Goal: Find contact information: Find contact information

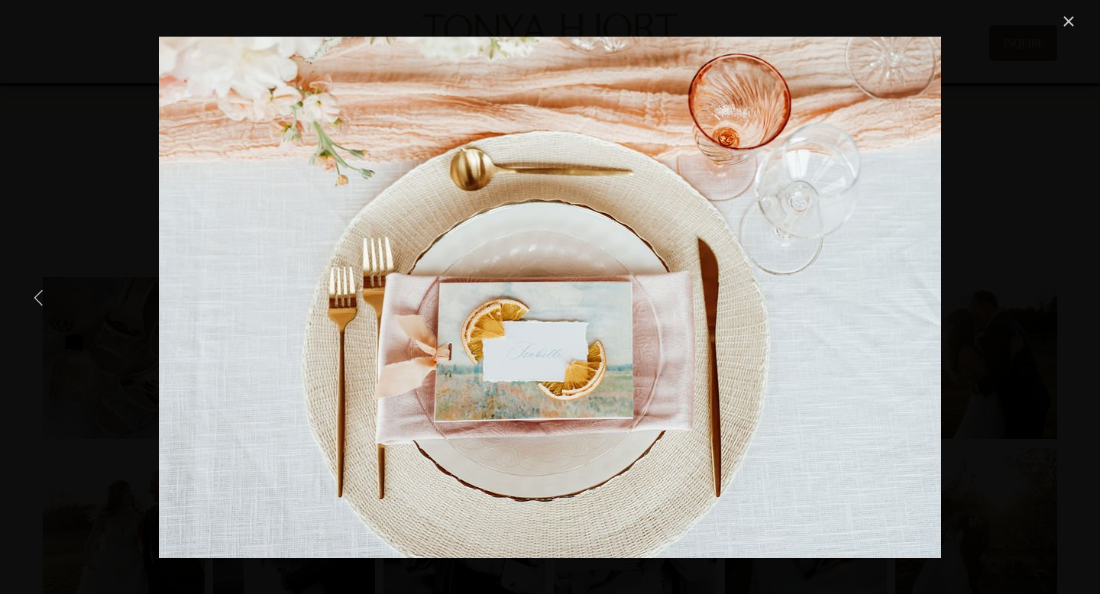
scroll to position [4848, 0]
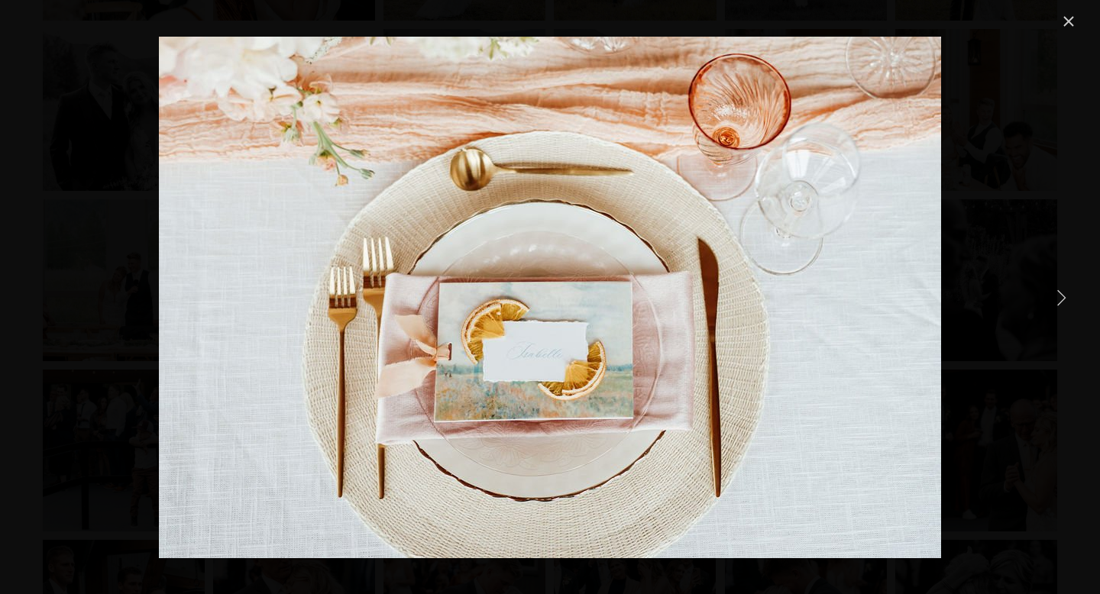
click at [1045, 276] on div "Gallery" at bounding box center [549, 297] width 1055 height 570
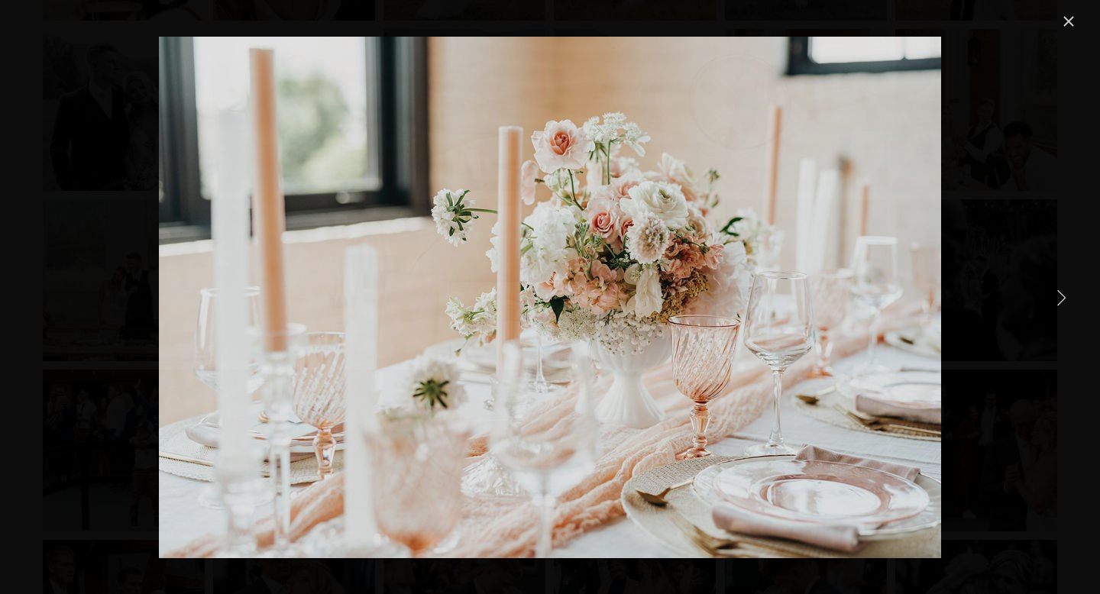
click at [1049, 300] on link "Next Item" at bounding box center [1061, 297] width 34 height 34
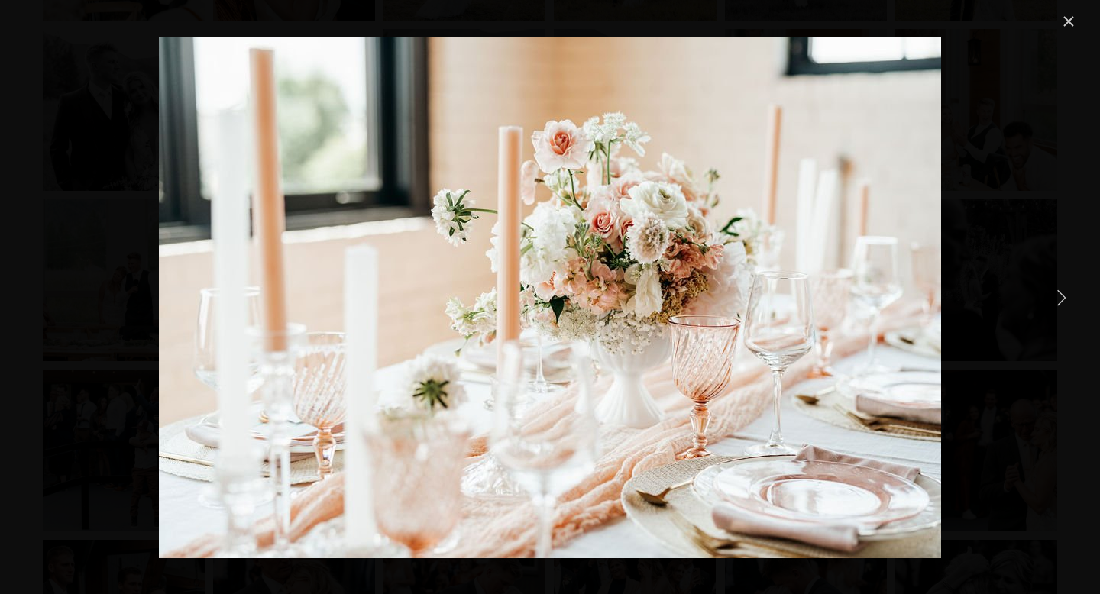
click at [1049, 300] on link "Next Item" at bounding box center [1061, 297] width 34 height 34
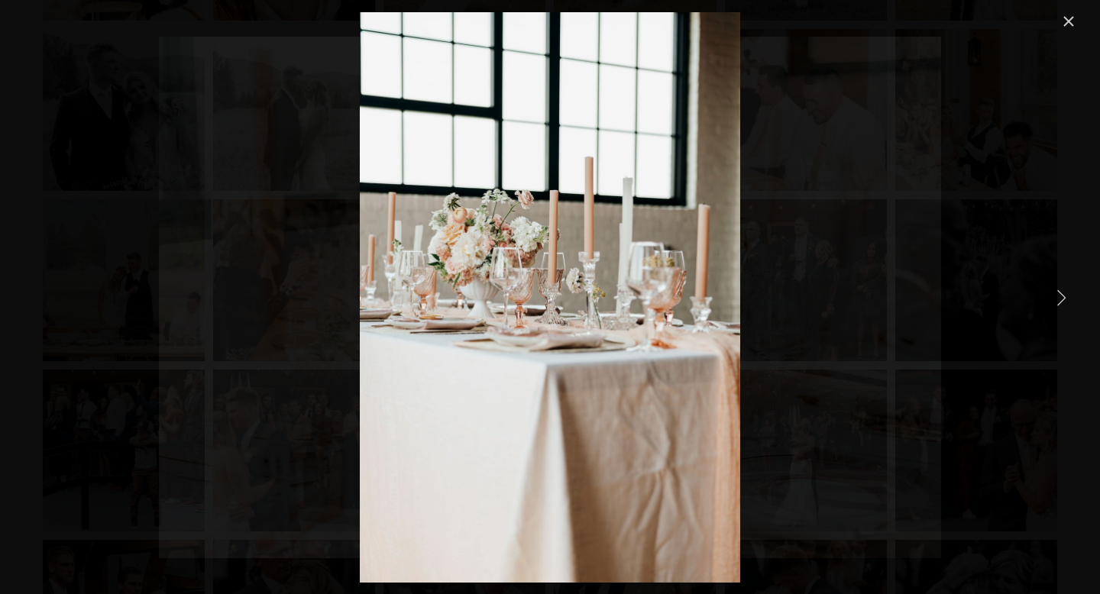
click at [1051, 300] on link "Next Item" at bounding box center [1061, 297] width 34 height 34
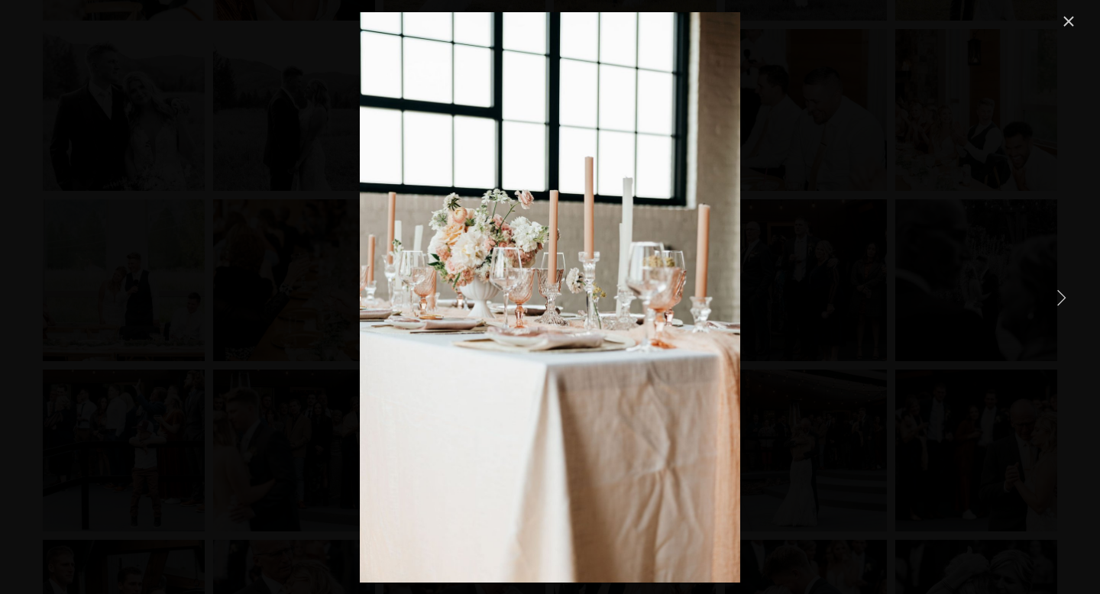
click at [1066, 21] on link "Close" at bounding box center [1068, 21] width 18 height 18
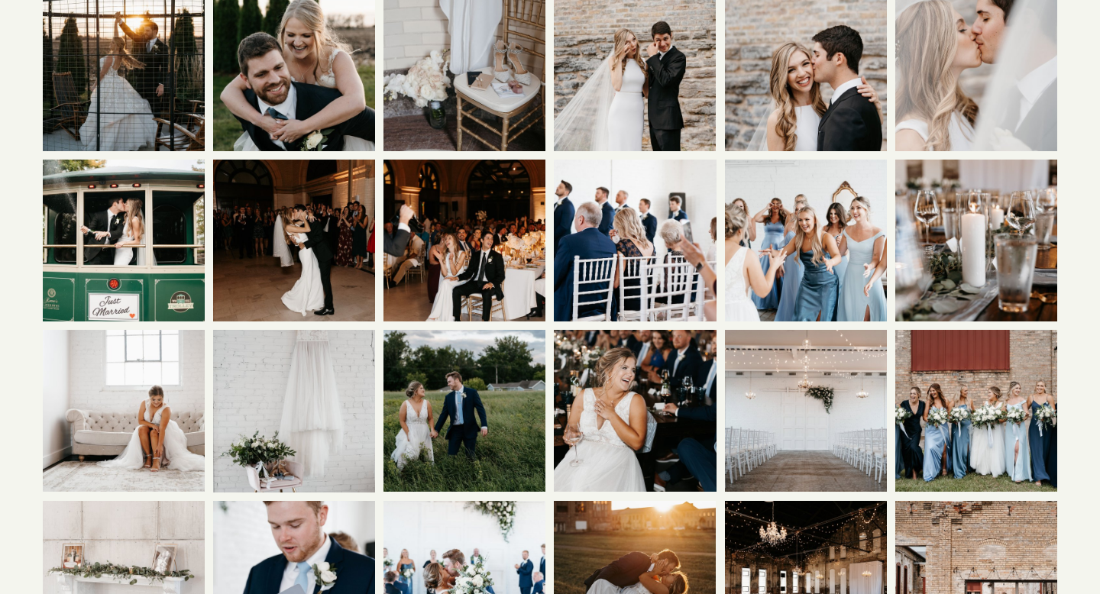
scroll to position [0, 0]
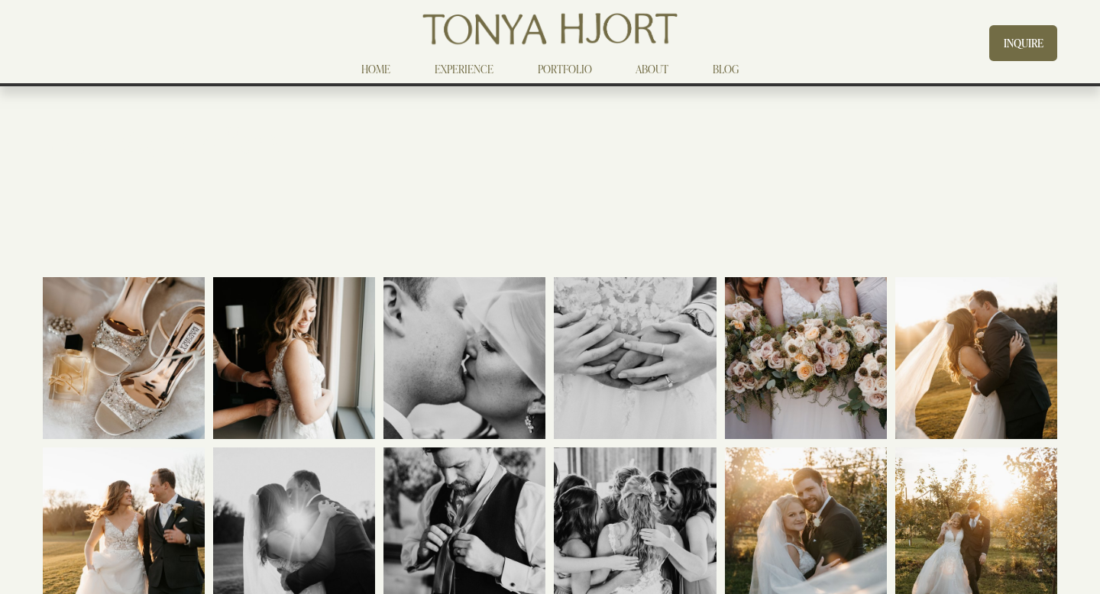
click at [460, 63] on link "EXPERIENCE" at bounding box center [464, 69] width 59 height 18
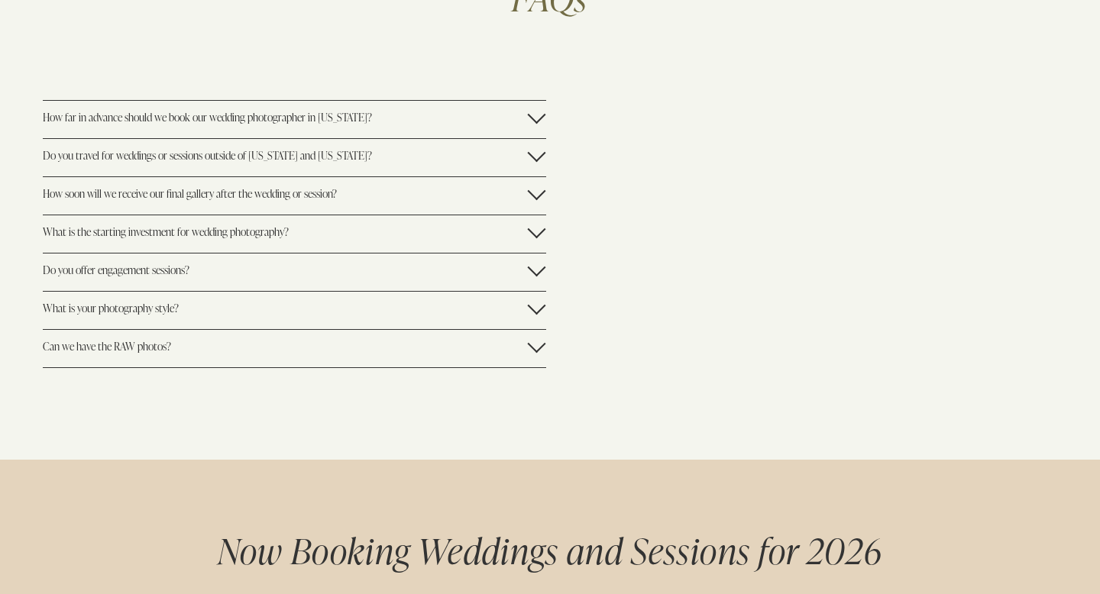
scroll to position [3535, 0]
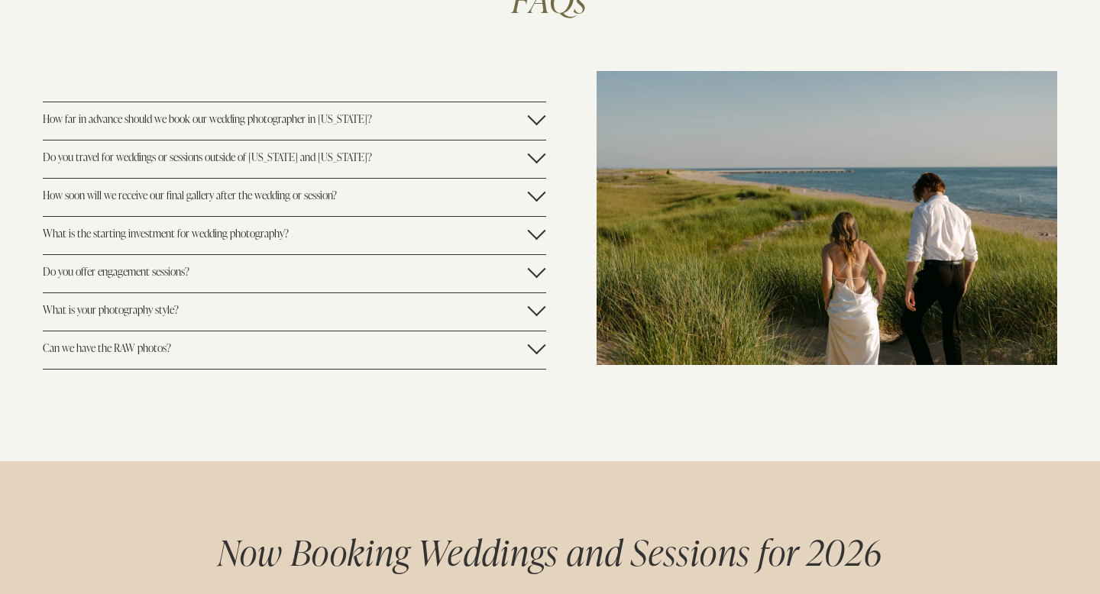
click at [539, 336] on div at bounding box center [537, 345] width 18 height 18
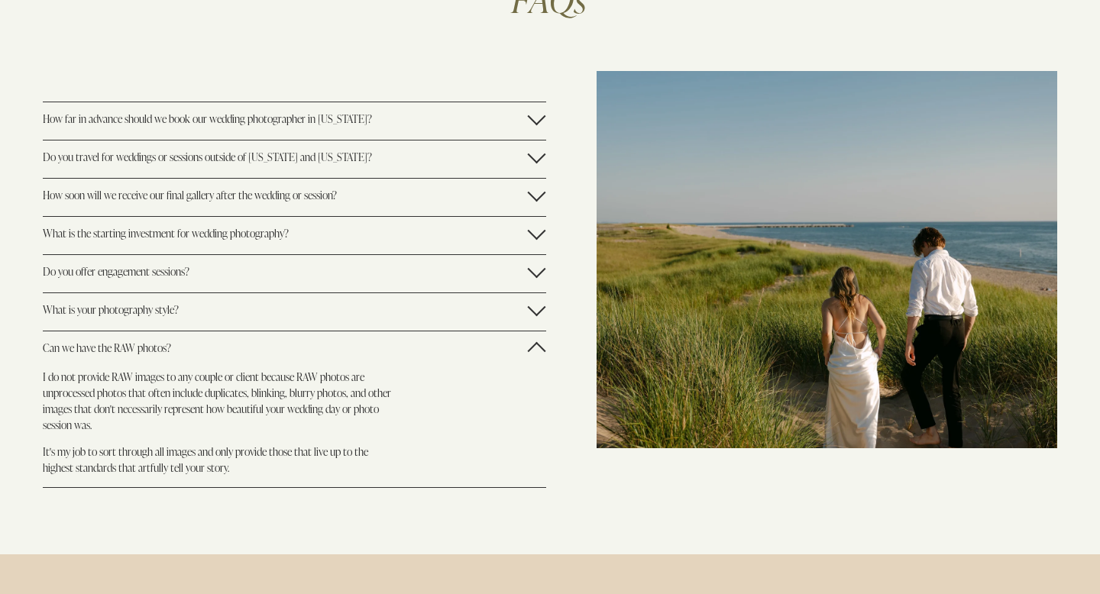
click at [540, 339] on div at bounding box center [537, 348] width 18 height 18
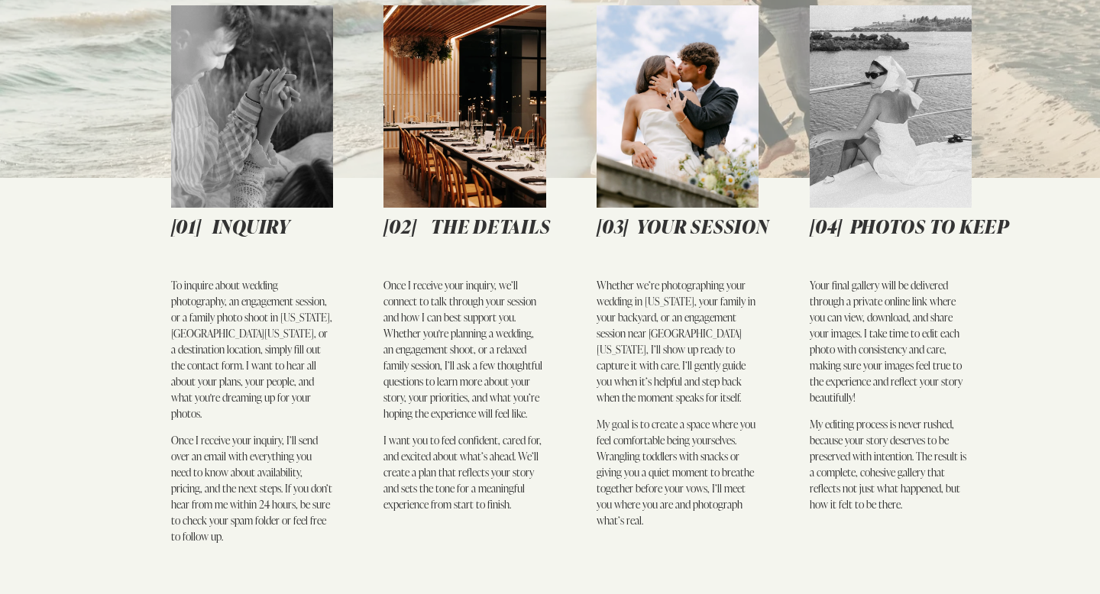
scroll to position [0, 0]
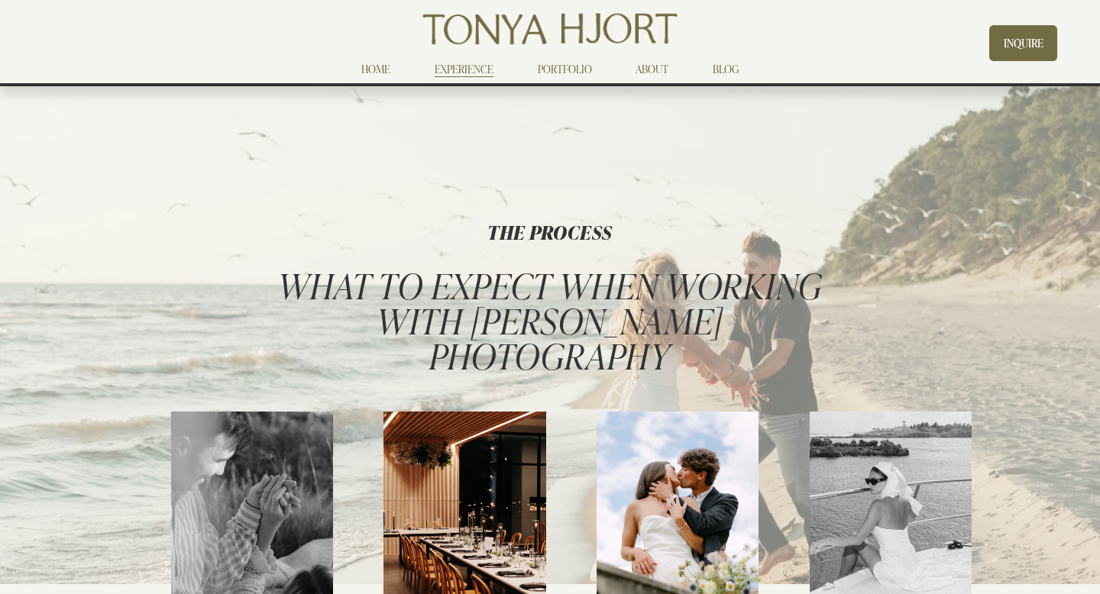
click at [648, 68] on link "ABOUT" at bounding box center [651, 69] width 33 height 18
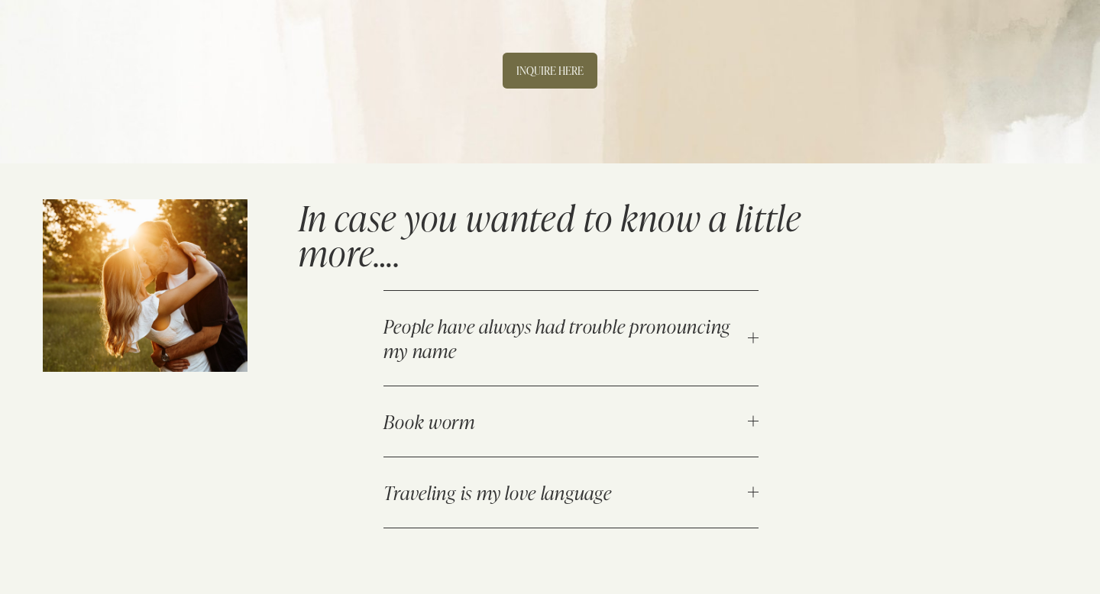
scroll to position [1271, 0]
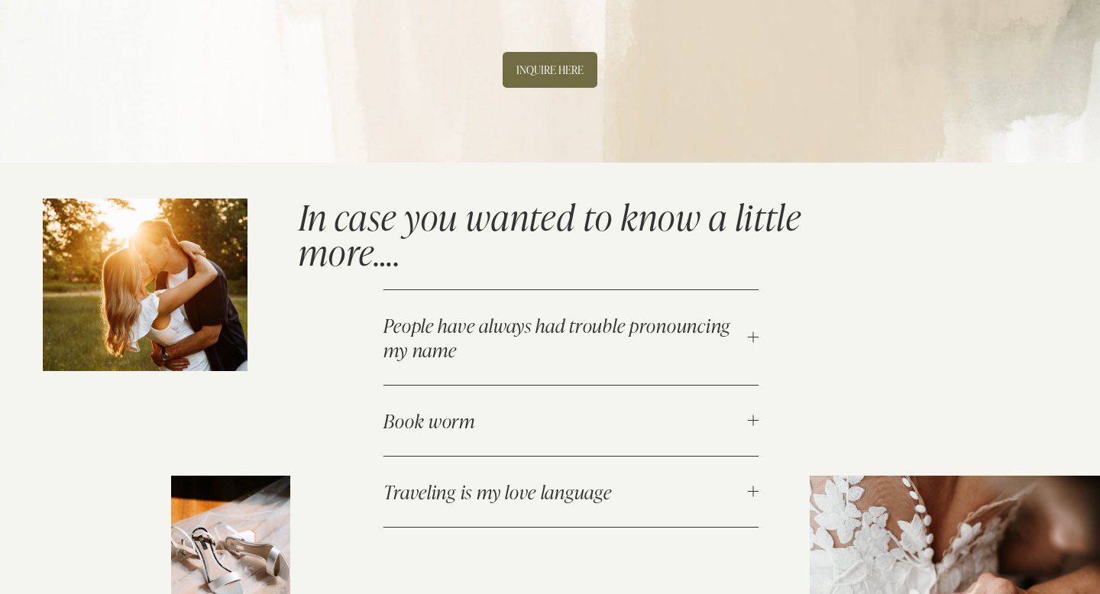
click at [541, 52] on link "INQUIRE HERE" at bounding box center [549, 70] width 95 height 36
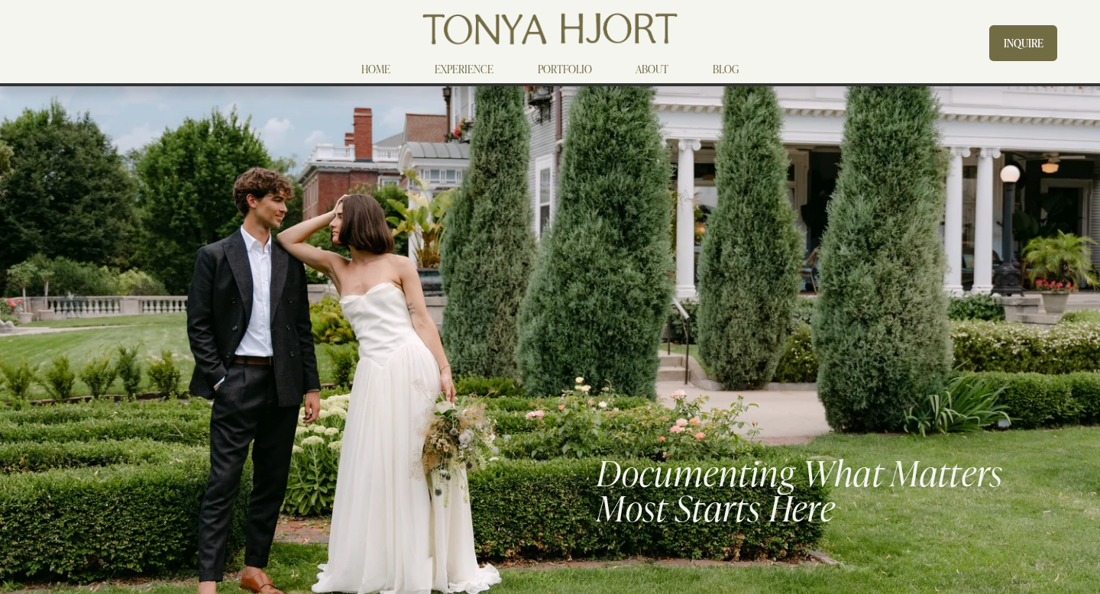
click at [1010, 52] on link "INQUIRE" at bounding box center [1022, 43] width 67 height 36
click at [1049, 44] on link "INQUIRE" at bounding box center [1022, 43] width 67 height 36
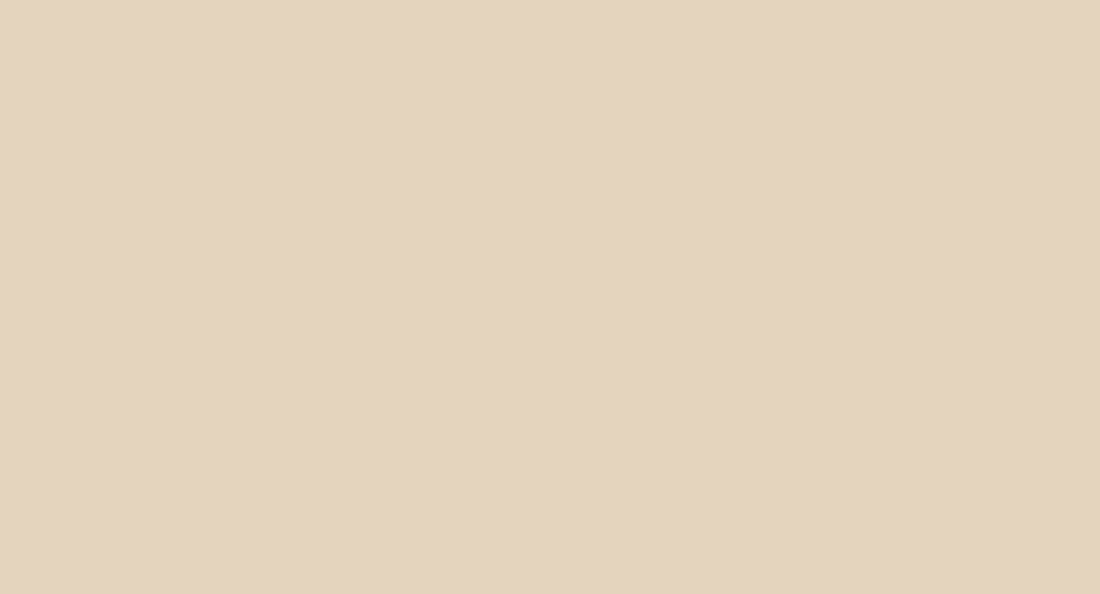
scroll to position [1484, 0]
